Goal: Information Seeking & Learning: Learn about a topic

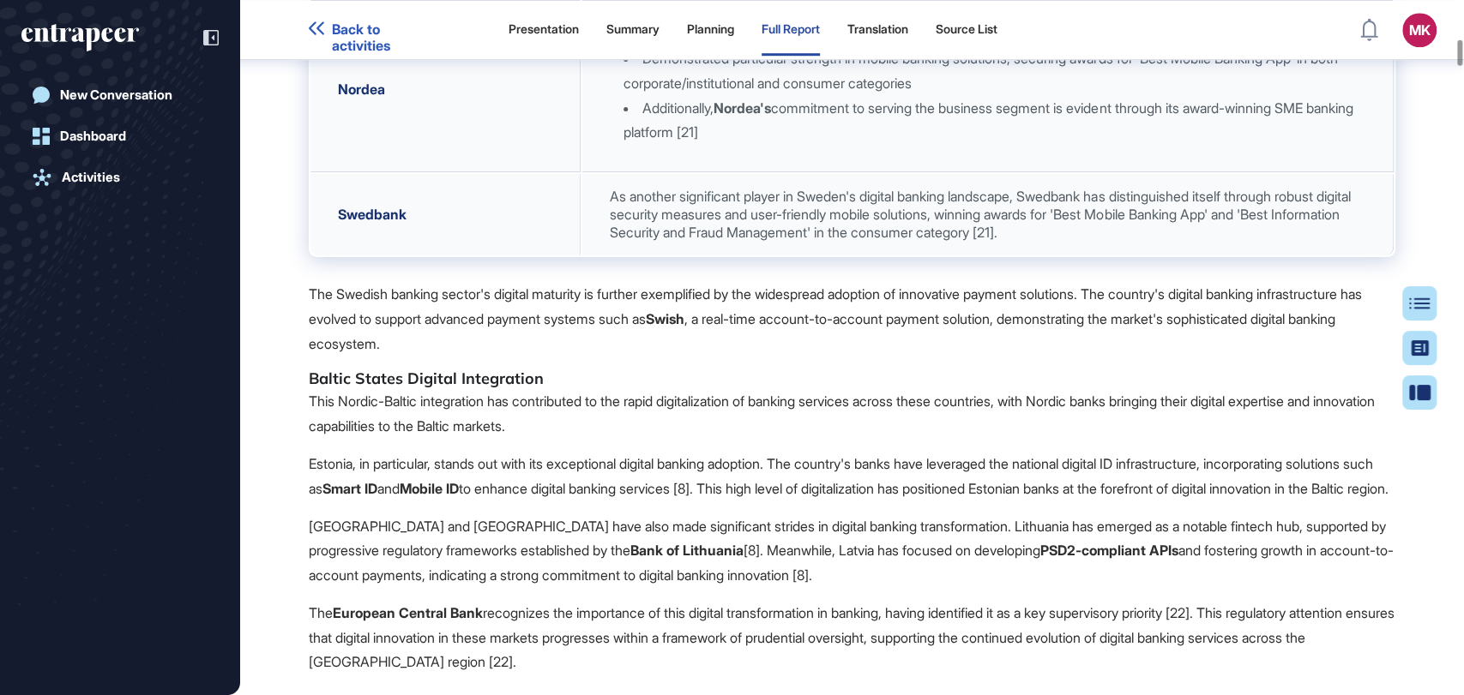
scroll to position [5172, 0]
click at [643, 389] on p "This Nordic-Baltic integration has contributed to the rapid digitalization of b…" at bounding box center [852, 414] width 1086 height 50
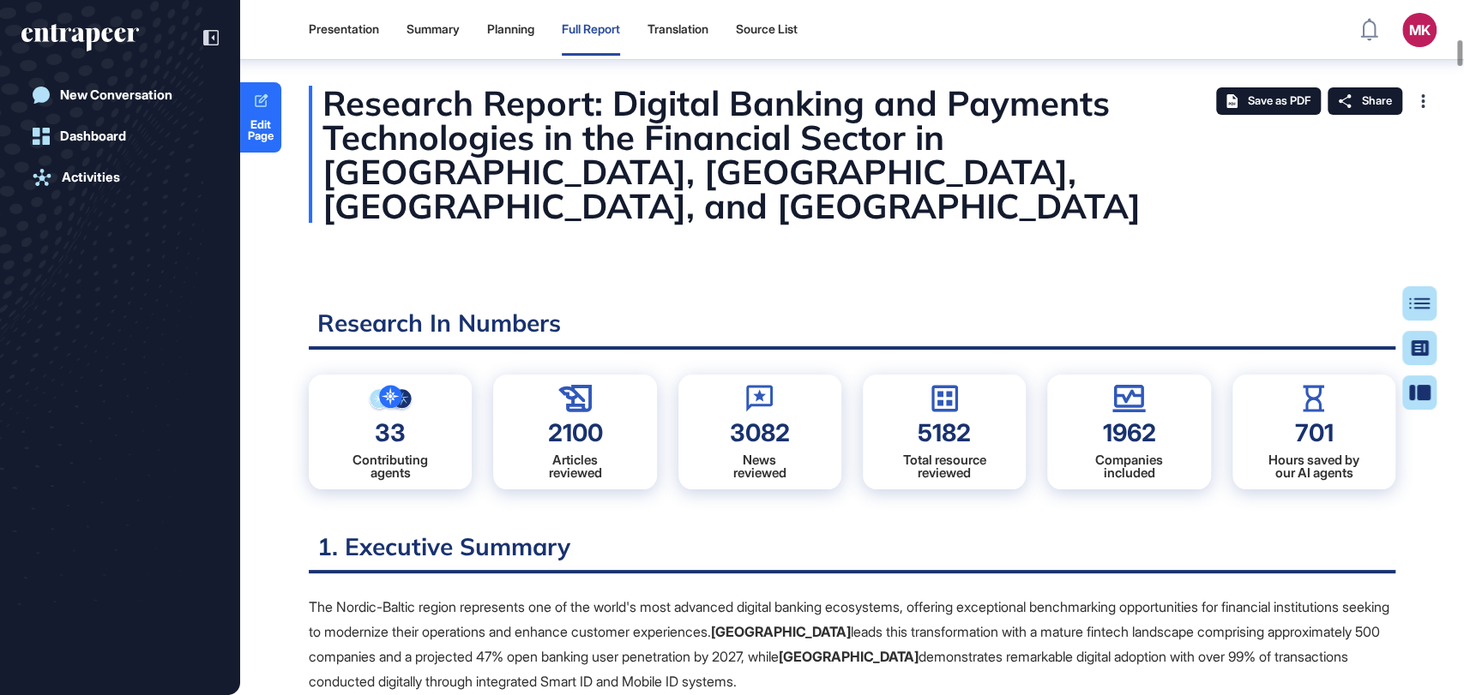
scroll to position [5625, 0]
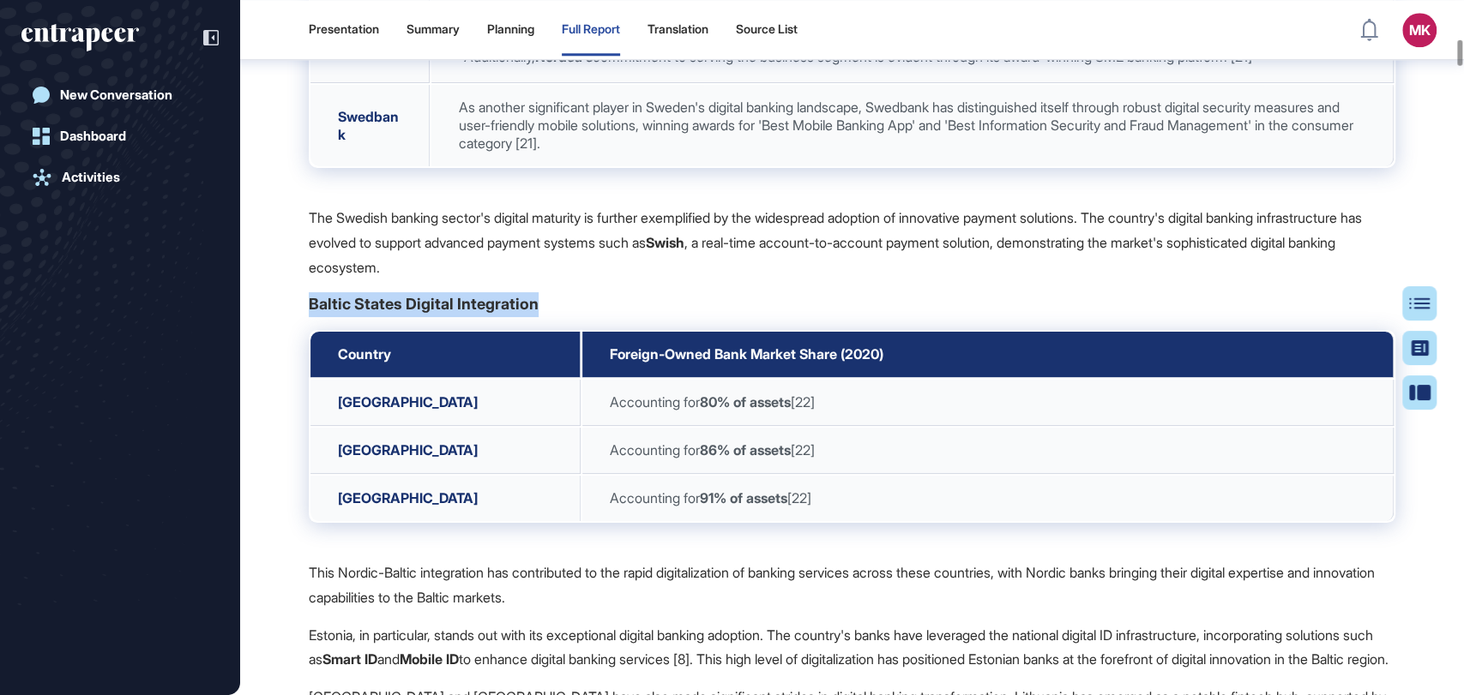
click at [718, 280] on p "The Swedish banking sector's digital maturity is further exemplified by the wid…" at bounding box center [852, 243] width 1086 height 74
drag, startPoint x: 441, startPoint y: 352, endPoint x: 309, endPoint y: 346, distance: 132.1
click at [309, 313] on strong "Baltic States Digital Integration" at bounding box center [424, 304] width 230 height 18
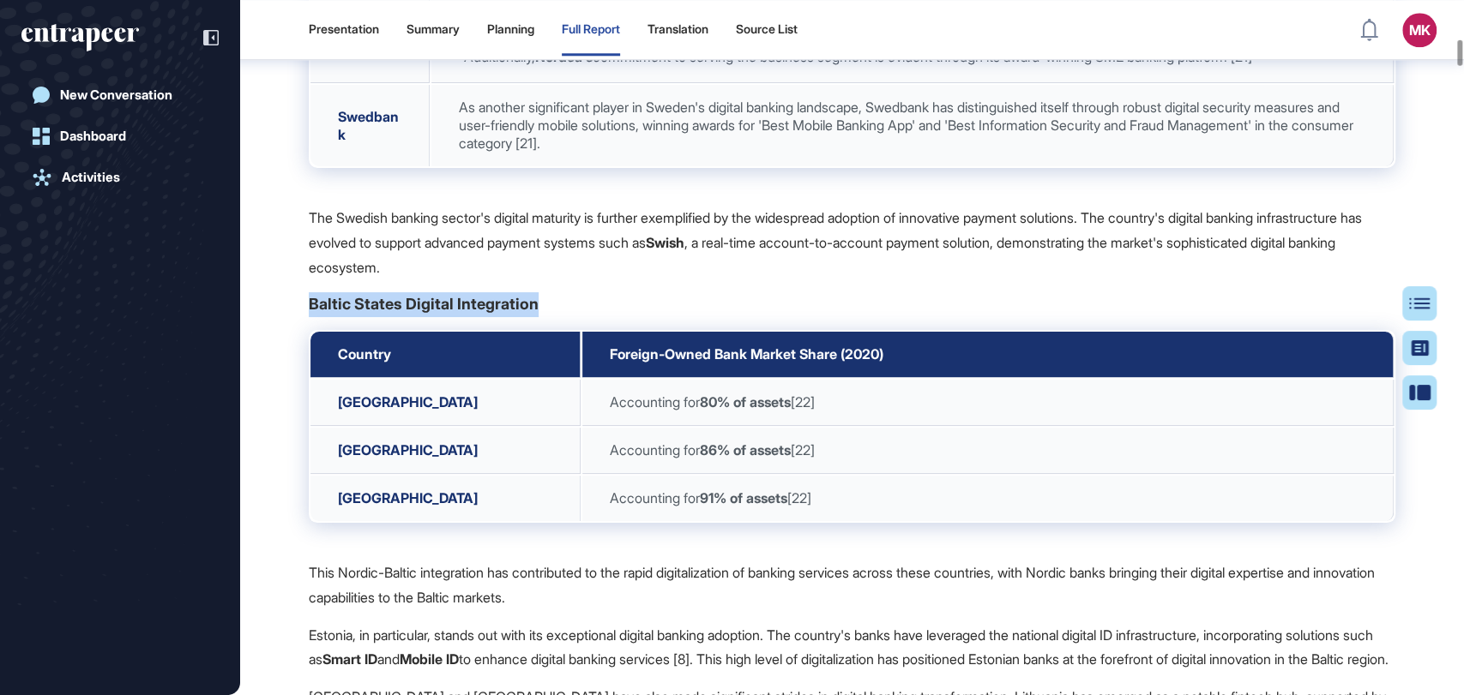
drag, startPoint x: 307, startPoint y: 348, endPoint x: 551, endPoint y: 333, distance: 244.8
